Goal: Task Accomplishment & Management: Use online tool/utility

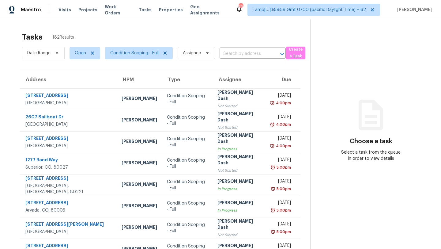
click at [221, 28] on div "Tasks 182 Results Date Range Open Condition Scoping - Full Assignee ​ Create a …" at bounding box center [220, 169] width 441 height 300
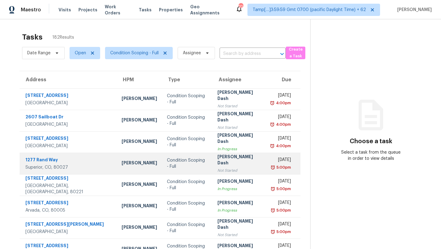
scroll to position [70, 0]
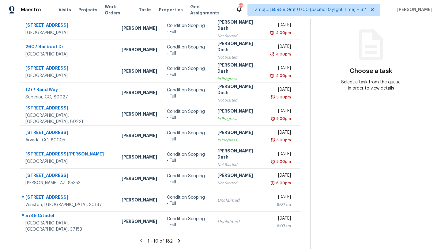
click at [313, 33] on section "Choose a task Select a task from the queue in order to view details" at bounding box center [370, 99] width 121 height 300
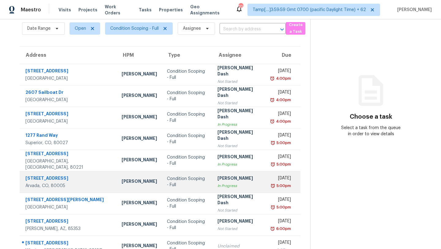
scroll to position [35, 0]
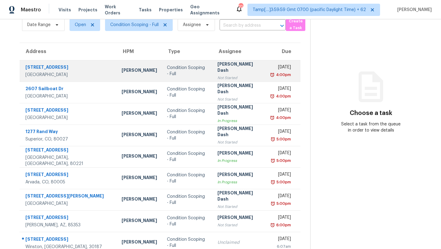
scroll to position [32, 0]
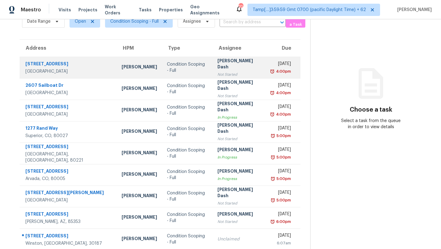
click at [217, 74] on div "Not Started" at bounding box center [239, 74] width 44 height 6
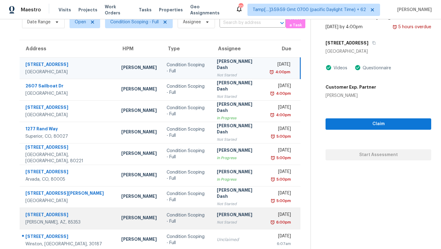
scroll to position [0, 0]
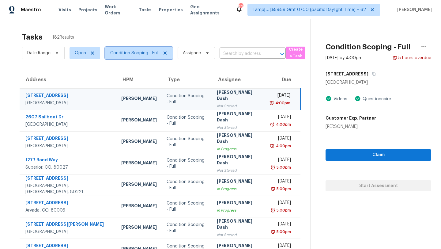
click at [131, 49] on span "Condition Scoping - Full" at bounding box center [139, 53] width 68 height 12
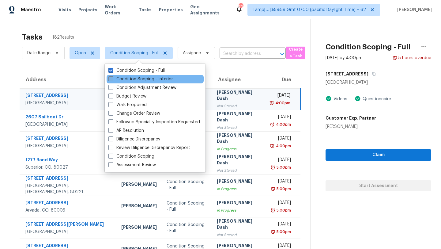
click at [142, 78] on label "Condition Scoping - Interior" at bounding box center [140, 79] width 65 height 6
click at [112, 78] on input "Condition Scoping - Interior" at bounding box center [110, 78] width 4 height 4
checkbox input "true"
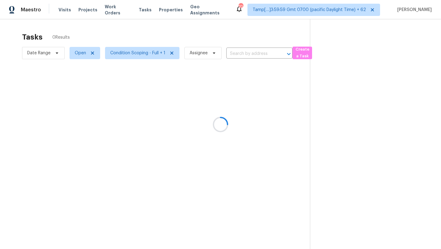
click at [174, 44] on div at bounding box center [220, 124] width 441 height 249
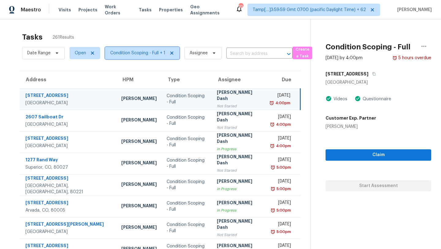
click at [142, 53] on span "Condition Scoping - Full + 1" at bounding box center [137, 53] width 55 height 6
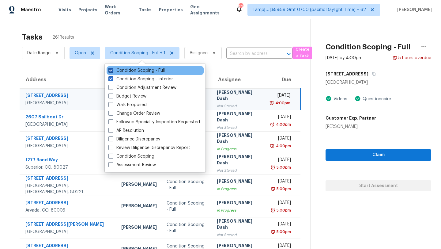
click at [136, 69] on label "Condition Scoping - Full" at bounding box center [136, 70] width 56 height 6
click at [112, 69] on input "Condition Scoping - Full" at bounding box center [110, 69] width 4 height 4
checkbox input "false"
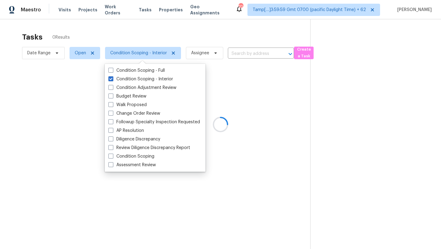
click at [179, 27] on div at bounding box center [220, 124] width 441 height 249
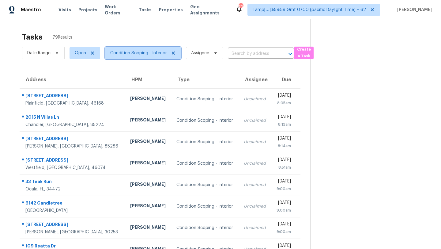
click at [145, 58] on span "Condition Scoping - Interior" at bounding box center [143, 53] width 76 height 12
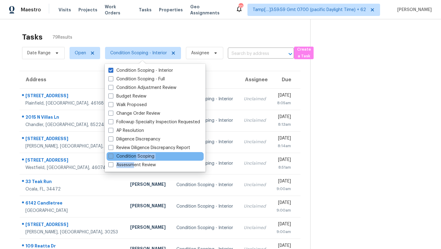
drag, startPoint x: 134, startPoint y: 165, endPoint x: 136, endPoint y: 158, distance: 6.9
click at [136, 158] on div "Condition Scoping - Interior Condition Scoping - Full Condition Adjustment Revi…" at bounding box center [155, 118] width 101 height 108
click at [136, 158] on label "Condition Scoping" at bounding box center [131, 156] width 46 height 6
click at [112, 157] on input "Condition Scoping" at bounding box center [110, 155] width 4 height 4
checkbox input "true"
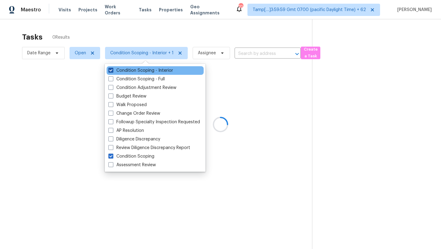
click at [123, 73] on label "Condition Scoping - Interior" at bounding box center [140, 70] width 65 height 6
click at [112, 71] on input "Condition Scoping - Interior" at bounding box center [110, 69] width 4 height 4
checkbox input "false"
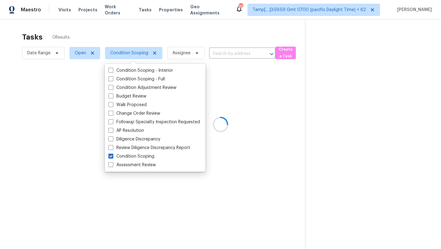
click at [163, 40] on div at bounding box center [220, 124] width 441 height 249
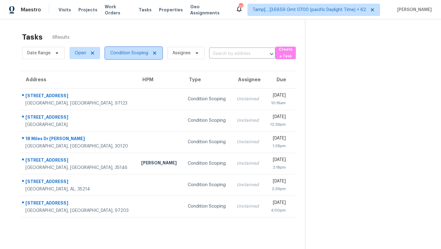
click at [118, 51] on span "Condition Scoping" at bounding box center [129, 53] width 38 height 6
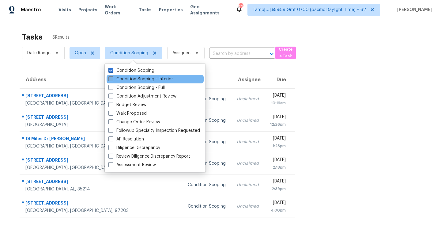
click at [128, 78] on label "Condition Scoping - Interior" at bounding box center [140, 79] width 65 height 6
click at [112, 78] on input "Condition Scoping - Interior" at bounding box center [110, 78] width 4 height 4
checkbox input "true"
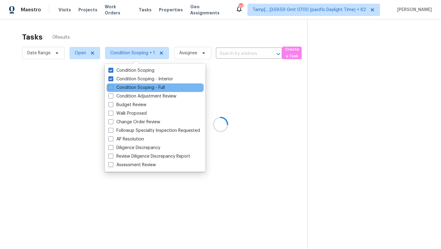
click at [128, 84] on div "Condition Scoping - Full" at bounding box center [155, 87] width 97 height 9
click at [129, 87] on label "Condition Scoping - Full" at bounding box center [136, 88] width 56 height 6
click at [112, 87] on input "Condition Scoping - Full" at bounding box center [110, 87] width 4 height 4
checkbox input "true"
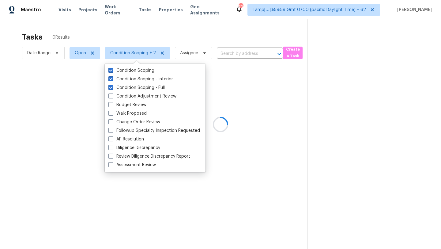
click at [179, 34] on div at bounding box center [220, 124] width 441 height 249
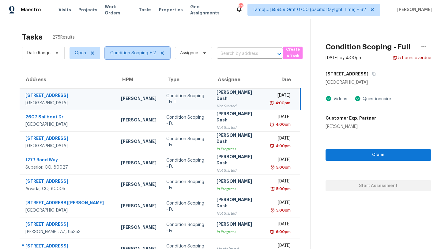
click at [131, 51] on span "Condition Scoping + 2" at bounding box center [133, 53] width 46 height 6
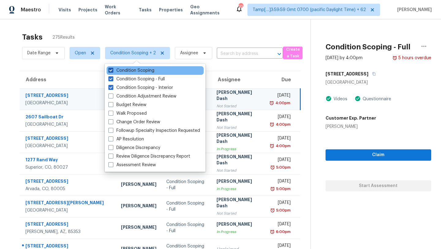
click at [130, 71] on label "Condition Scoping" at bounding box center [131, 70] width 46 height 6
click at [112, 71] on input "Condition Scoping" at bounding box center [110, 69] width 4 height 4
checkbox input "false"
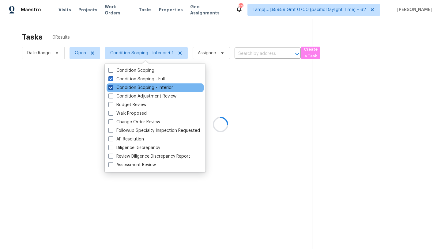
click at [127, 88] on label "Condition Scoping - Interior" at bounding box center [140, 88] width 65 height 6
click at [112, 88] on input "Condition Scoping - Interior" at bounding box center [110, 87] width 4 height 4
checkbox input "false"
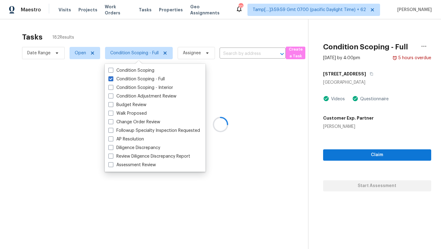
click at [169, 27] on div at bounding box center [220, 124] width 441 height 249
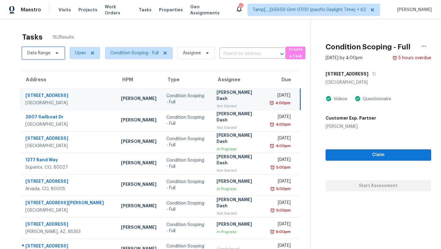
click at [32, 52] on span "Date Range" at bounding box center [38, 53] width 23 height 6
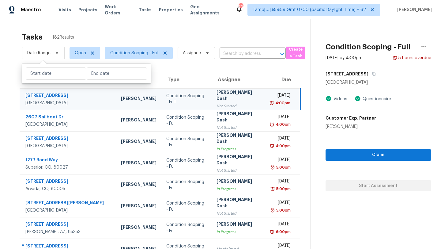
click at [37, 81] on div at bounding box center [86, 74] width 129 height 20
select select "8"
select select "2025"
select select "9"
select select "2025"
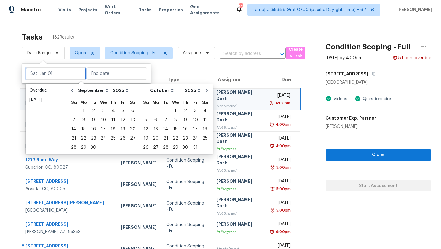
click at [54, 70] on input "text" at bounding box center [56, 73] width 60 height 12
type input "Fri, Sep 12"
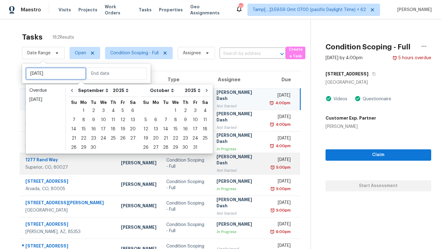
type input "Wed, Oct 29"
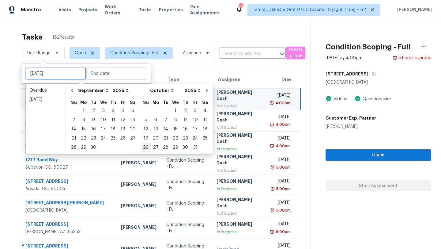
type input "Sun, Oct 26"
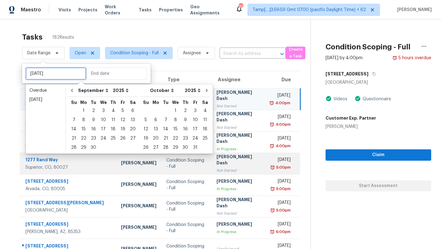
type input "Thu, Sep 25"
type input "Tue, Sep 30"
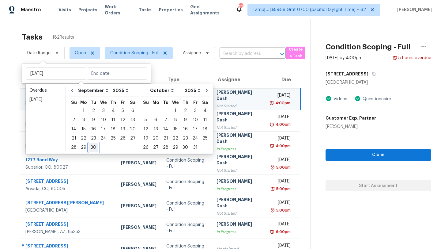
click at [94, 146] on div "30" at bounding box center [94, 147] width 10 height 9
type input "Tue, Sep 30"
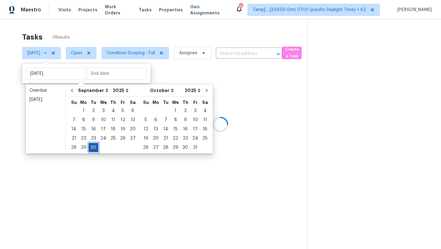
click at [94, 146] on div "30" at bounding box center [94, 147] width 10 height 9
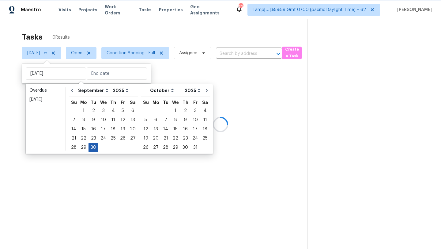
type input "Tue, Sep 30"
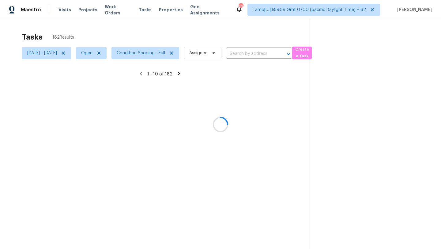
click at [170, 33] on div at bounding box center [220, 124] width 441 height 249
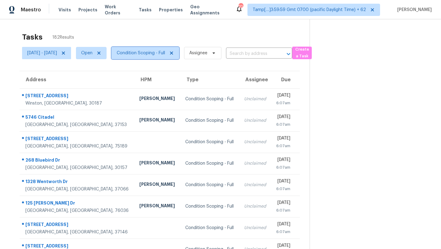
click at [164, 55] on span "Condition Scoping - Full" at bounding box center [141, 53] width 48 height 6
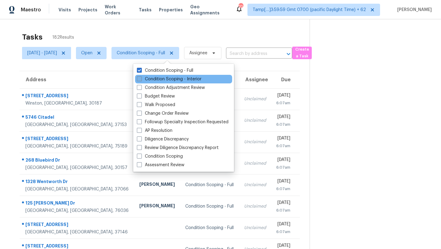
click at [156, 79] on label "Condition Scoping - Interior" at bounding box center [169, 79] width 65 height 6
click at [141, 79] on input "Condition Scoping - Interior" at bounding box center [139, 78] width 4 height 4
checkbox input "true"
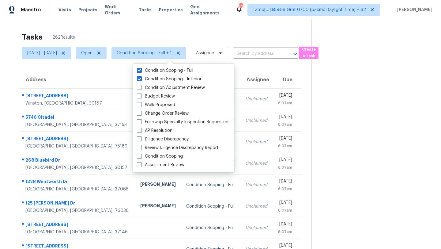
click at [195, 37] on div "Tasks 262 Results" at bounding box center [166, 37] width 289 height 16
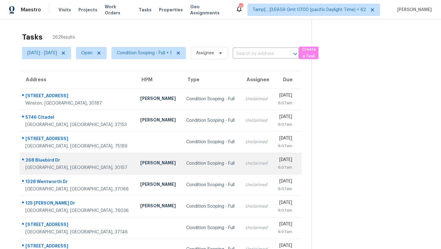
scroll to position [70, 0]
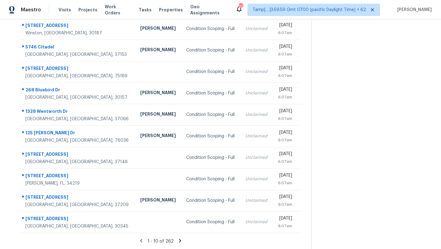
click at [182, 242] on icon at bounding box center [180, 241] width 6 height 6
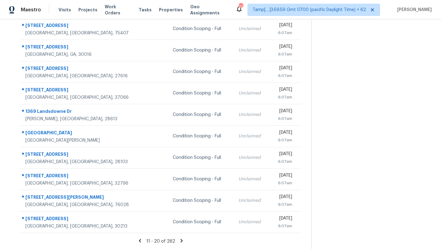
scroll to position [0, 0]
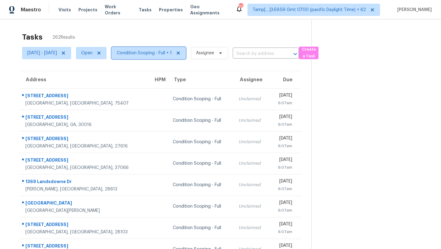
click at [161, 50] on span "Condition Scoping - Full + 1" at bounding box center [144, 53] width 55 height 6
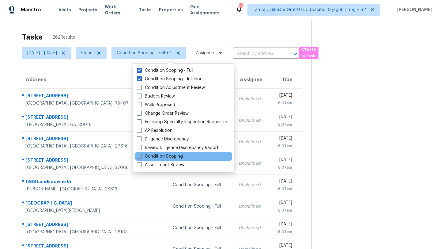
click at [152, 159] on div "Condition Scoping" at bounding box center [183, 156] width 97 height 9
click at [152, 158] on label "Condition Scoping" at bounding box center [160, 156] width 46 height 6
click at [141, 157] on input "Condition Scoping" at bounding box center [139, 155] width 4 height 4
checkbox input "true"
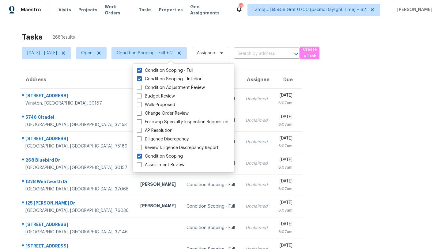
click at [194, 24] on div "Tasks 268 Results Tue, Sep 30 - Tue, Sep 30 Open Condition Scoping - Full + 2 A…" at bounding box center [220, 169] width 441 height 300
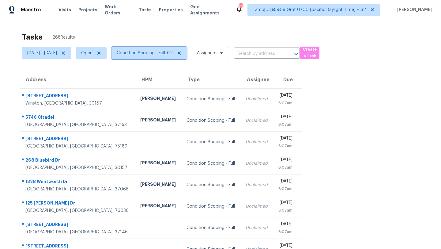
click at [168, 52] on span "Condition Scoping - Full + 2" at bounding box center [145, 53] width 56 height 6
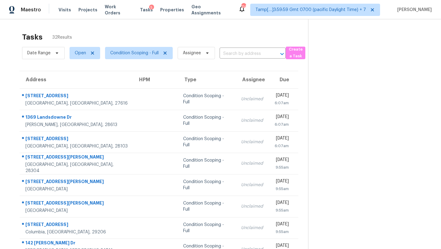
scroll to position [70, 0]
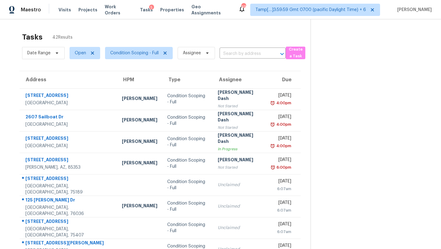
scroll to position [70, 0]
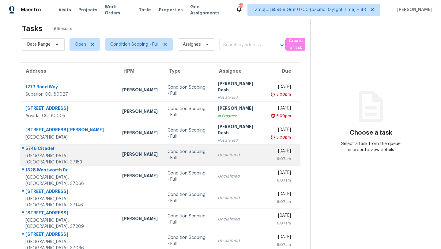
scroll to position [70, 0]
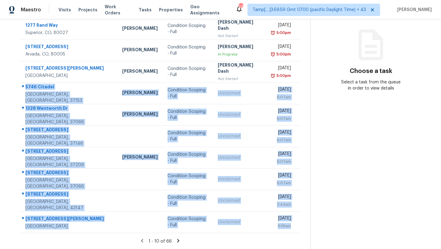
drag, startPoint x: 21, startPoint y: 85, endPoint x: 298, endPoint y: 235, distance: 314.3
click at [298, 235] on section "Tasks 66 Results Date Range Open Condition Scoping - Full Assignee ​ Create a T…" at bounding box center [160, 104] width 300 height 290
copy tbody "5746 Citadel Rockvale, TN, 37153 Brianna Bidco Condition Scoping - Full Unclaim…"
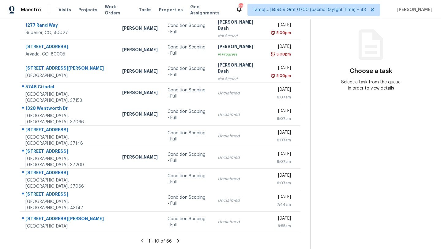
click at [177, 240] on icon at bounding box center [178, 240] width 2 height 3
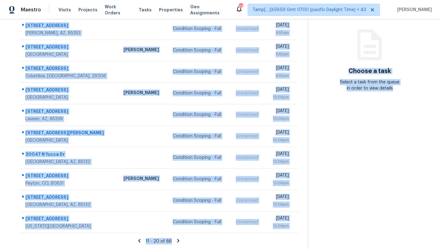
drag, startPoint x: 21, startPoint y: 49, endPoint x: 308, endPoint y: 231, distance: 339.3
click at [308, 231] on div "Tasks 66 Results Date Range Open Condition Scoping - Full Assignee ​ Create a T…" at bounding box center [220, 99] width 441 height 300
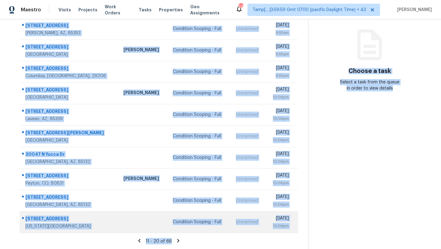
click at [270, 226] on div "12:06pm" at bounding box center [279, 226] width 18 height 6
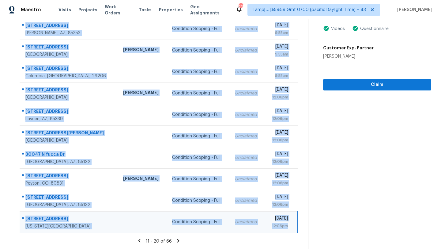
drag, startPoint x: 21, startPoint y: 56, endPoint x: 289, endPoint y: 225, distance: 317.3
click at [289, 225] on tbody "4223 S 93rd Dr Tolleson, AZ, 85353 Condition Scoping - Full Unclaimed Tue, Sep …" at bounding box center [159, 125] width 278 height 214
copy tbody "4223 S 93rd Dr Tolleson, AZ, 85353 Condition Scoping - Full Unclaimed Tue, Sep …"
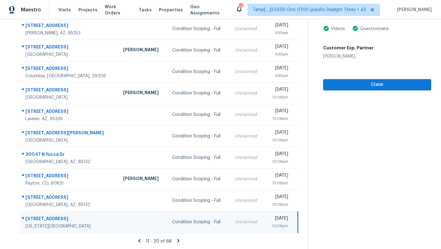
click at [180, 240] on icon at bounding box center [178, 241] width 6 height 6
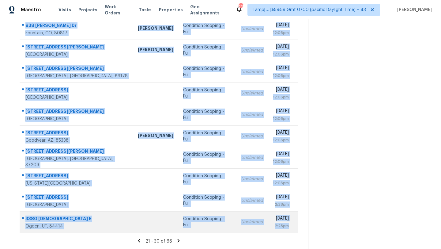
drag, startPoint x: 21, startPoint y: 39, endPoint x: 290, endPoint y: 224, distance: 326.4
click at [290, 224] on tbody "838 Marshall Dr Fountain, CO, 80817 Chris Thomas Condition Scoping - Full Uncla…" at bounding box center [159, 125] width 279 height 214
copy tbody "838 Marshall Dr Fountain, CO, 80817 Chris Thomas Condition Scoping - Full Uncla…"
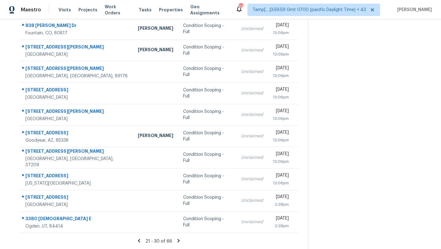
click at [178, 239] on icon at bounding box center [179, 240] width 2 height 3
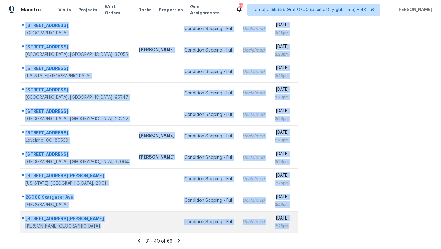
drag, startPoint x: 21, startPoint y: 47, endPoint x: 295, endPoint y: 227, distance: 327.4
click at [295, 227] on tbody "3040 Marquee Way San Diego, CA, 92108 Condition Scoping - Full Unclaimed Tue, S…" at bounding box center [159, 125] width 279 height 214
copy tbody "3040 Marquee Way San Diego, CA, 92108 Condition Scoping - Full Unclaimed Tue, S…"
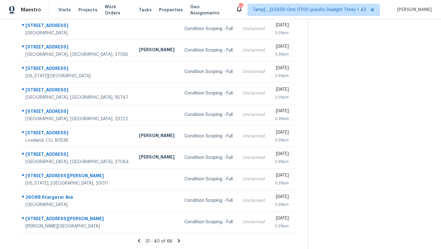
click at [179, 240] on icon at bounding box center [179, 240] width 2 height 3
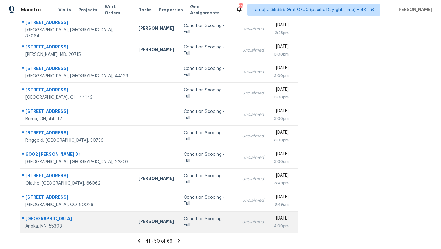
drag, startPoint x: 21, startPoint y: 59, endPoint x: 298, endPoint y: 227, distance: 323.8
click at [298, 227] on tbody "479 River Bluff Dr Franklin, TN, 37064 Brianna Bidco Condition Scoping - Full U…" at bounding box center [159, 125] width 279 height 214
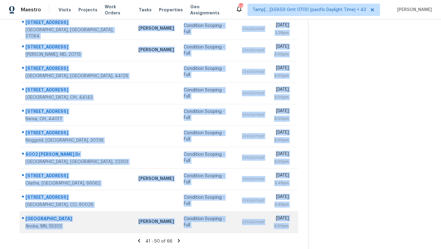
copy tbody "479 River Bluff Dr Franklin, TN, 37064 Brianna Bidco Condition Scoping - Full U…"
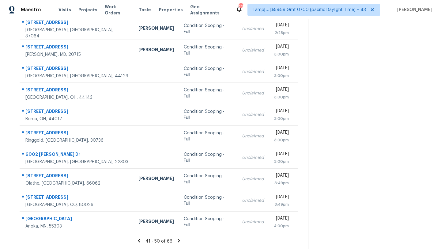
click at [179, 236] on section "Tasks 66 Results Date Range Open Condition Scoping - Full Assignee ​ Create a T…" at bounding box center [159, 104] width 298 height 290
click at [177, 243] on div "41 - 50 of 66" at bounding box center [159, 241] width 298 height 6
click at [179, 235] on section "Tasks 66 Results Date Range Open Condition Scoping - Full Assignee ​ Create a T…" at bounding box center [159, 104] width 298 height 290
click at [179, 240] on icon at bounding box center [179, 241] width 6 height 6
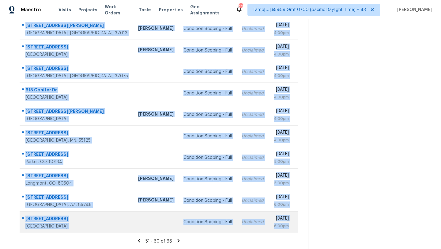
drag, startPoint x: 21, startPoint y: 50, endPoint x: 294, endPoint y: 225, distance: 324.0
click at [294, 225] on tbody "502 Bradburn Village Cir Antioch, TN, 37013 Brianna Bidco Condition Scoping - F…" at bounding box center [159, 125] width 279 height 214
copy tbody "502 Bradburn Village Cir Antioch, TN, 37013 Brianna Bidco Condition Scoping - F…"
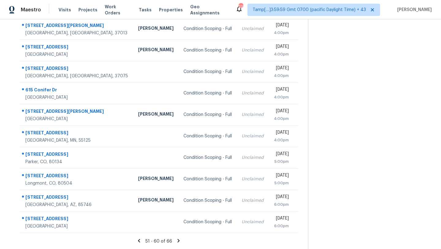
click at [178, 240] on icon at bounding box center [179, 240] width 2 height 3
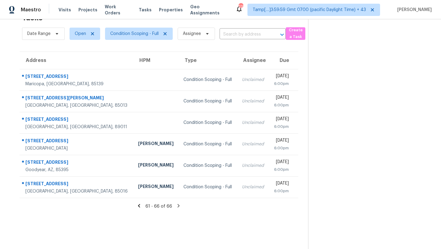
scroll to position [13, 0]
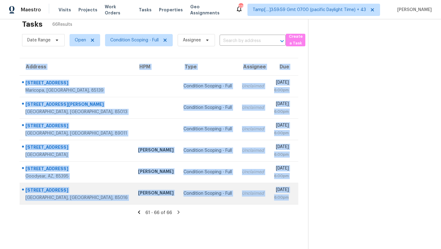
drag, startPoint x: 19, startPoint y: 78, endPoint x: 293, endPoint y: 197, distance: 298.3
click at [293, 197] on div "Address HPM Type Assignee Due 45338 W Zion Rd Maricopa, AZ, 85139 Condition Sco…" at bounding box center [159, 131] width 298 height 146
copy table "Address HPM Type Assignee Due 45338 W Zion Rd Maricopa, AZ, 85139 Condition Sco…"
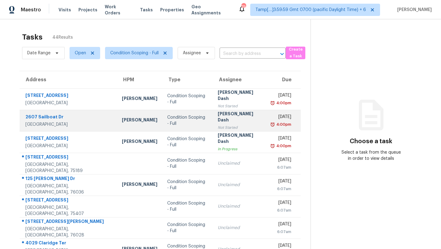
scroll to position [70, 0]
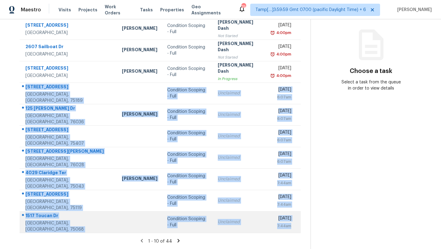
drag, startPoint x: 21, startPoint y: 86, endPoint x: 295, endPoint y: 229, distance: 309.0
click at [295, 229] on tbody "7708 Briarcliff Ct North Richland Hills, TX, 76182 Andrew Kempka Condition Scop…" at bounding box center [160, 125] width 281 height 214
copy tbody "115 E Church St Royse City, TX, 75189 Condition Scoping - Full Unclaimed Tue, S…"
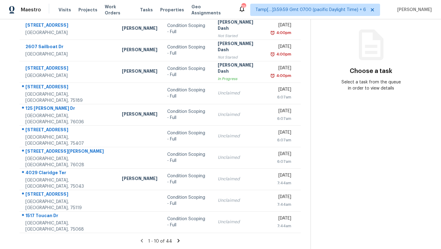
click at [176, 238] on icon at bounding box center [179, 241] width 6 height 6
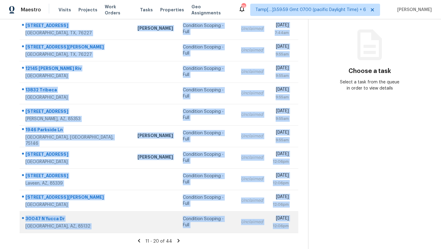
drag, startPoint x: 21, startPoint y: 55, endPoint x: 292, endPoint y: 228, distance: 321.1
click at [292, 228] on tbody "1605 Sycamore St Aubrey, TX, 76227 Alicia Anices Condition Scoping - Full Uncla…" at bounding box center [159, 125] width 279 height 214
copy tbody "1605 Sycamore St Aubrey, TX, 76227 Alicia Anices Condition Scoping - Full Uncla…"
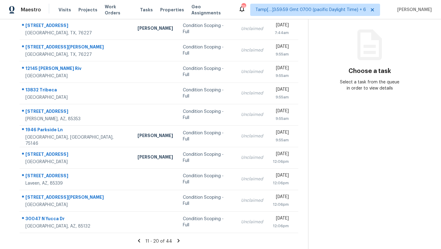
click at [178, 239] on icon at bounding box center [179, 240] width 2 height 3
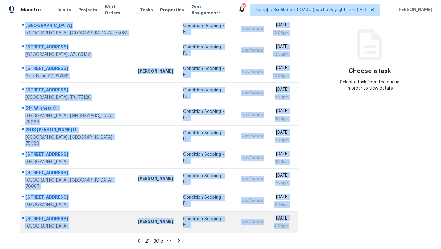
drag, startPoint x: 21, startPoint y: 51, endPoint x: 296, endPoint y: 225, distance: 325.9
click at [296, 225] on tbody "2120 Baltimore Dr Richardson, TX, 75081 Condition Scoping - Full Unclaimed Tue,…" at bounding box center [159, 125] width 279 height 214
copy tbody "2120 Baltimore Dr Richardson, TX, 75081 Condition Scoping - Full Unclaimed Tue,…"
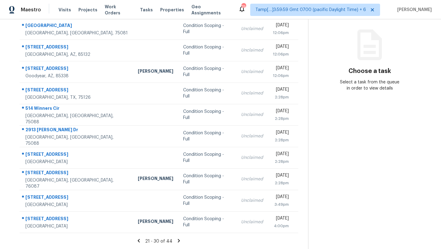
click at [177, 242] on icon at bounding box center [179, 241] width 6 height 6
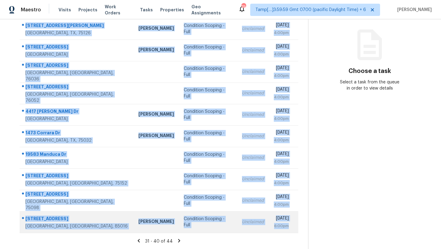
drag, startPoint x: 21, startPoint y: 46, endPoint x: 294, endPoint y: 224, distance: 325.1
click at [294, 224] on tbody "3201 Stanley St Forney, TX, 75126 Brad Limes Condition Scoping - Full Unclaimed…" at bounding box center [159, 125] width 279 height 214
copy tbody "3201 Stanley St Forney, TX, 75126 Brad Limes Condition Scoping - Full Unclaimed…"
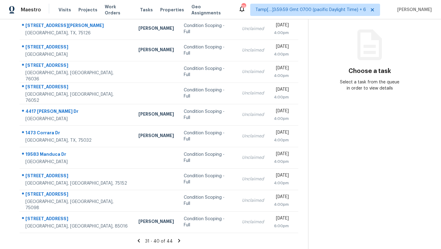
click at [178, 241] on icon at bounding box center [179, 240] width 2 height 3
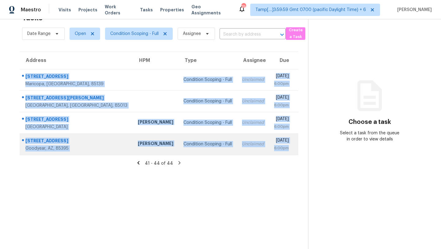
drag, startPoint x: 21, startPoint y: 72, endPoint x: 291, endPoint y: 147, distance: 280.6
click at [291, 148] on tbody "45338 W Zion Rd Maricopa, AZ, 85139 Condition Scoping - Full Unclaimed Tue, Sep…" at bounding box center [159, 112] width 279 height 86
copy tbody "45338 W Zion Rd Maricopa, AZ, 85139 Condition Scoping - Full Unclaimed Tue, Sep…"
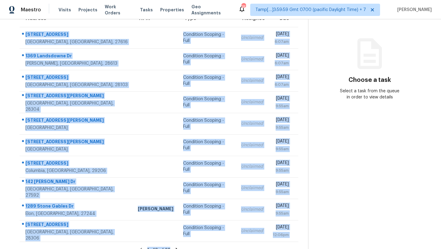
scroll to position [70, 0]
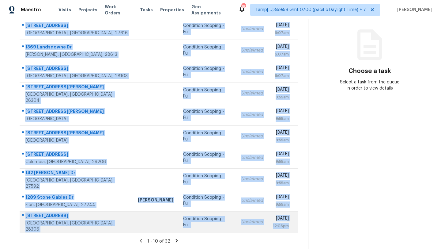
drag, startPoint x: 21, startPoint y: 47, endPoint x: 293, endPoint y: 220, distance: 322.2
click at [293, 221] on tbody "7920 Wynewood Dr Raleigh, NC, 27616 Condition Scoping - Full Unclaimed Tue, Sep…" at bounding box center [159, 125] width 279 height 214
copy tbody "7920 Wynewood Dr Raleigh, NC, 27616 Condition Scoping - Full Unclaimed Tue, Sep…"
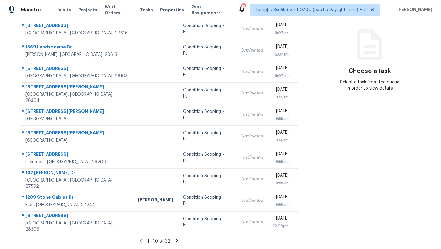
click at [175, 240] on icon at bounding box center [177, 241] width 6 height 6
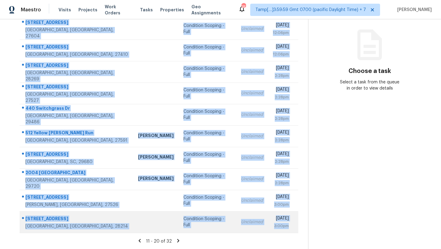
drag, startPoint x: 22, startPoint y: 46, endPoint x: 298, endPoint y: 224, distance: 328.3
click at [298, 224] on tbody "1932 Jupiter Hills Ct Raleigh, NC, 27604 Condition Scoping - Full Unclaimed Tue…" at bounding box center [159, 125] width 279 height 214
copy tbody "1932 Jupiter Hills Ct Raleigh, NC, 27604 Condition Scoping - Full Unclaimed Tue…"
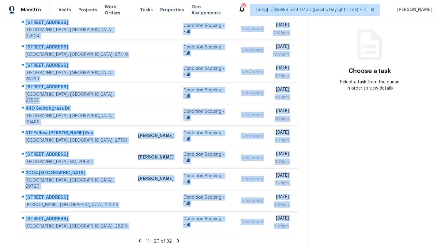
click at [178, 240] on icon at bounding box center [178, 240] width 2 height 3
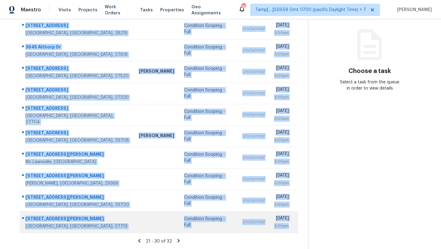
drag, startPoint x: 22, startPoint y: 38, endPoint x: 294, endPoint y: 223, distance: 329.3
click at [294, 224] on tbody "2701 Buckleigh Dr Charlotte, NC, 28215 Condition Scoping - Full Unclaimed Tue, …" at bounding box center [159, 125] width 279 height 214
copy tbody "2701 Buckleigh Dr Charlotte, NC, 28215 Condition Scoping - Full Unclaimed Tue, …"
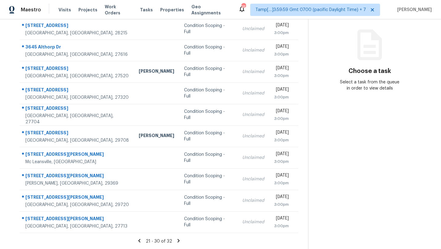
click at [177, 240] on icon at bounding box center [179, 241] width 6 height 6
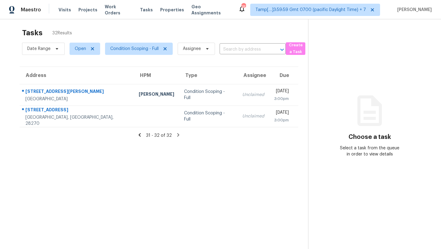
scroll to position [0, 0]
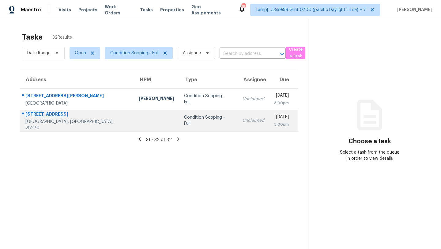
drag, startPoint x: 20, startPoint y: 91, endPoint x: 298, endPoint y: 119, distance: 278.8
click at [298, 119] on tbody "10934 River Oaks Dr NW Concord, NC, 28027 Chip Hunter Condition Scoping - Full …" at bounding box center [159, 109] width 279 height 43
copy tbody "10934 River Oaks Dr NW Concord, NC, 28027 Chip Hunter Condition Scoping - Full …"
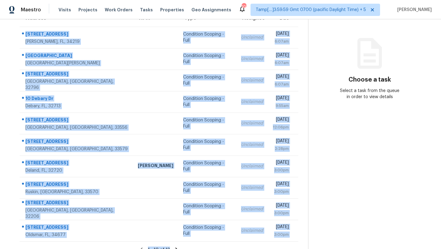
scroll to position [70, 0]
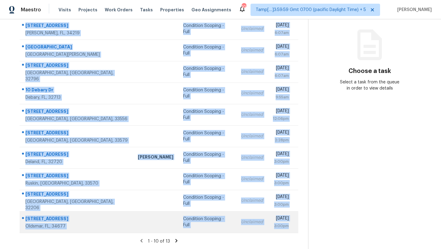
drag, startPoint x: 21, startPoint y: 90, endPoint x: 292, endPoint y: 230, distance: 304.7
click at [292, 230] on tbody "[STREET_ADDRESS][PERSON_NAME] Condition Scoping - Full Unclaimed [DATE] 6:07am …" at bounding box center [159, 125] width 279 height 214
copy tbody "[STREET_ADDRESS][PERSON_NAME] Condition Scoping - Full Unclaimed [DATE] 6:07am …"
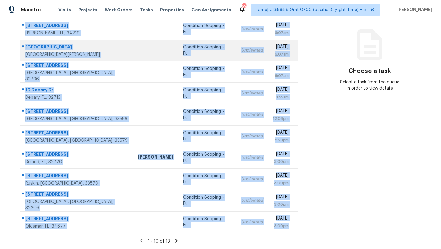
copy tbody "[STREET_ADDRESS][PERSON_NAME] Condition Scoping - Full Unclaimed [DATE] 6:07am …"
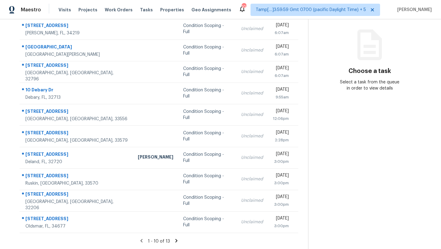
click at [176, 239] on icon at bounding box center [176, 240] width 2 height 3
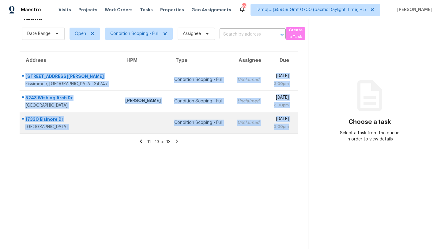
drag, startPoint x: 20, startPoint y: 72, endPoint x: 296, endPoint y: 128, distance: 282.5
click at [296, 128] on tbody "[STREET_ADDRESS][PERSON_NAME][PERSON_NAME] Condition Scoping - Full Unclaimed […" at bounding box center [159, 101] width 279 height 64
copy tbody "[STREET_ADDRESS][PERSON_NAME][PERSON_NAME] Condition Scoping - Full Unclaimed […"
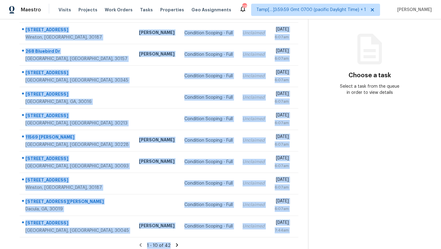
scroll to position [70, 0]
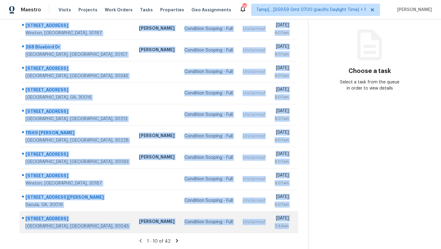
drag, startPoint x: 21, startPoint y: 46, endPoint x: 296, endPoint y: 224, distance: 328.3
click at [296, 224] on tbody "[STREET_ADDRESS][PERSON_NAME] [PERSON_NAME] Condition Scoping - Full Unclaimed …" at bounding box center [159, 125] width 279 height 214
copy tbody "[STREET_ADDRESS][PERSON_NAME] [PERSON_NAME] Condition Scoping - Full Unclaimed …"
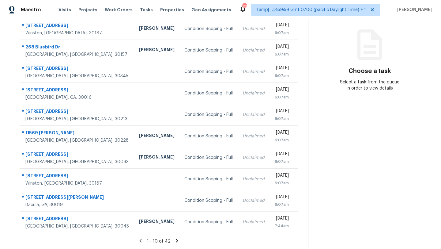
click at [179, 239] on div "1 - 10 of 42" at bounding box center [159, 241] width 298 height 6
click at [174, 243] on div "1 - 10 of 42" at bounding box center [159, 241] width 298 height 6
click at [176, 241] on icon at bounding box center [177, 240] width 2 height 3
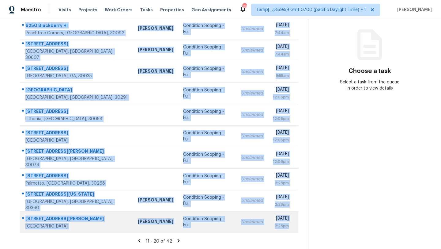
drag, startPoint x: 22, startPoint y: 90, endPoint x: 292, endPoint y: 224, distance: 301.0
click at [292, 224] on tbody "6250 Blackberry Hl [GEOGRAPHIC_DATA] [PERSON_NAME] Condition Scoping - Full Unc…" at bounding box center [159, 125] width 279 height 214
copy tbody "6250 Blackberry Hl [GEOGRAPHIC_DATA] [PERSON_NAME] Condition Scoping - Full Unc…"
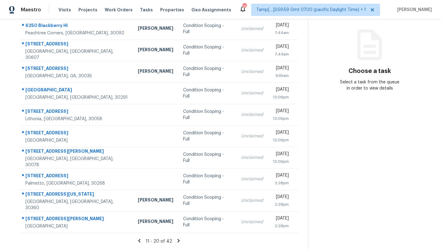
click at [178, 239] on icon at bounding box center [179, 241] width 6 height 6
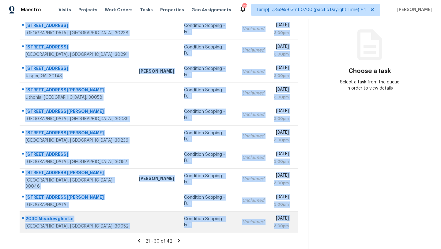
drag, startPoint x: 21, startPoint y: 37, endPoint x: 290, endPoint y: 227, distance: 328.3
click at [290, 227] on tbody "[STREET_ADDRESS][PERSON_NAME] Condition Scoping - Full Unclaimed [DATE] 3:00pm …" at bounding box center [159, 125] width 279 height 214
copy tbody "[STREET_ADDRESS][PERSON_NAME] Condition Scoping - Full Unclaimed [DATE] 3:00pm …"
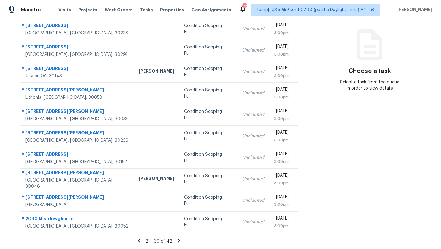
click at [179, 238] on icon at bounding box center [179, 241] width 6 height 6
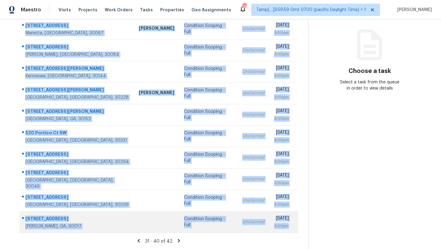
drag, startPoint x: 22, startPoint y: 38, endPoint x: 294, endPoint y: 228, distance: 331.7
click at [294, 228] on tbody "[STREET_ADDRESS] [PERSON_NAME] Condition Scoping - Full Unclaimed [DATE] 3:00pm…" at bounding box center [159, 125] width 279 height 214
copy tbody "[STREET_ADDRESS] [PERSON_NAME] Condition Scoping - Full Unclaimed [DATE] 3:00pm…"
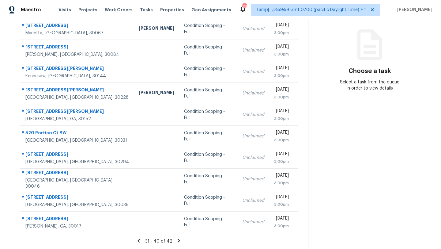
click at [178, 240] on icon at bounding box center [179, 240] width 2 height 3
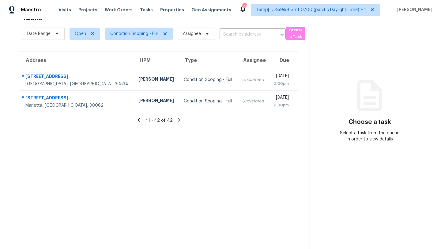
scroll to position [0, 0]
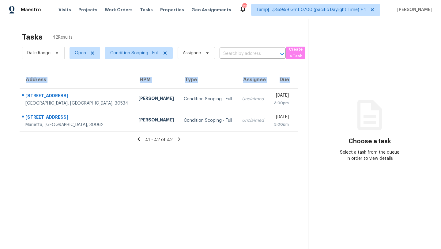
drag, startPoint x: 21, startPoint y: 90, endPoint x: 302, endPoint y: 122, distance: 283.5
click at [303, 123] on div "Address HPM Type Assignee Due [STREET_ADDRESS] [PERSON_NAME] Condition Scoping …" at bounding box center [159, 101] width 298 height 61
copy table "Address HPM Type Assignee Due"
